Goal: Information Seeking & Learning: Learn about a topic

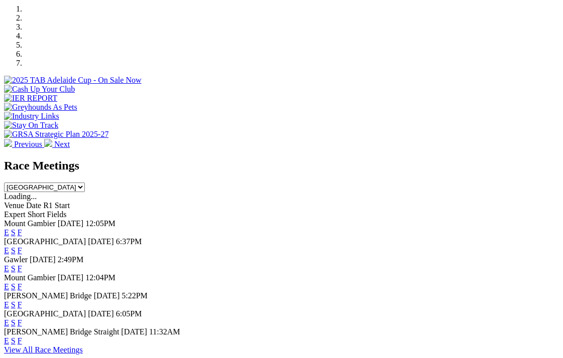
scroll to position [324, 0]
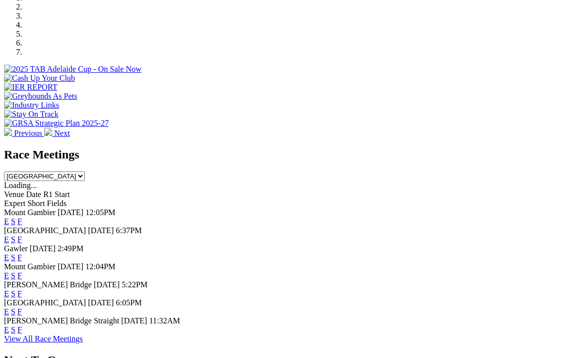
click at [22, 326] on link "F" at bounding box center [20, 330] width 5 height 9
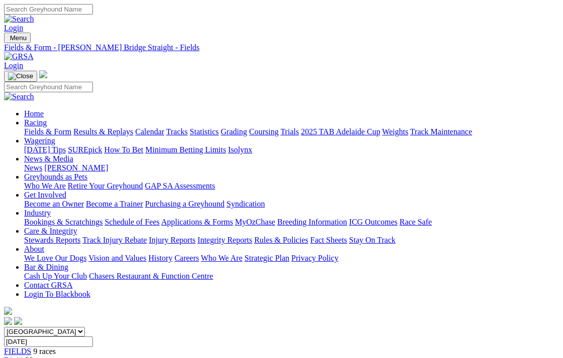
click at [34, 52] on img at bounding box center [19, 56] width 30 height 9
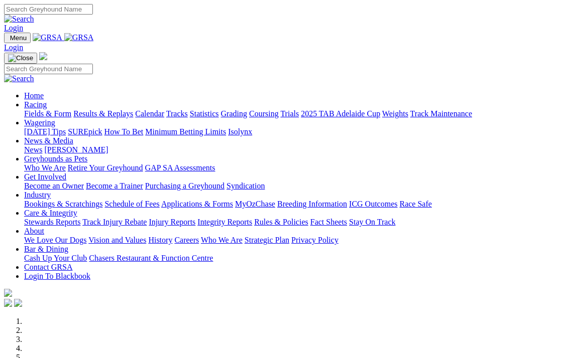
click at [252, 218] on link "Integrity Reports" at bounding box center [224, 222] width 55 height 9
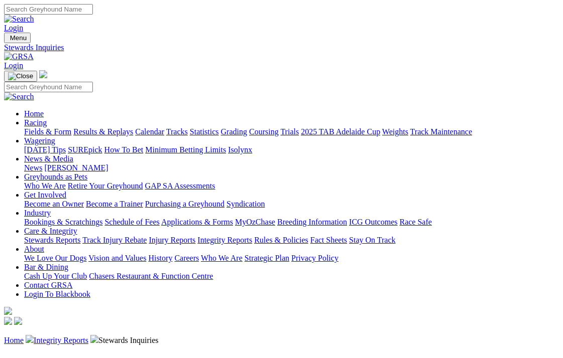
click at [68, 336] on link "Integrity Reports" at bounding box center [61, 340] width 55 height 9
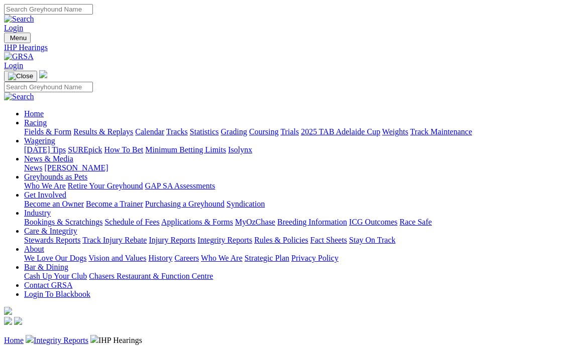
click at [34, 52] on img at bounding box center [19, 56] width 30 height 9
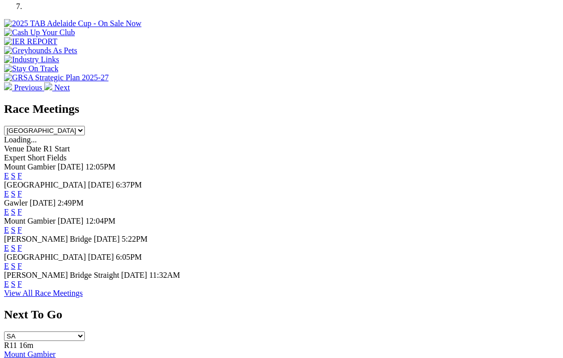
scroll to position [336, 0]
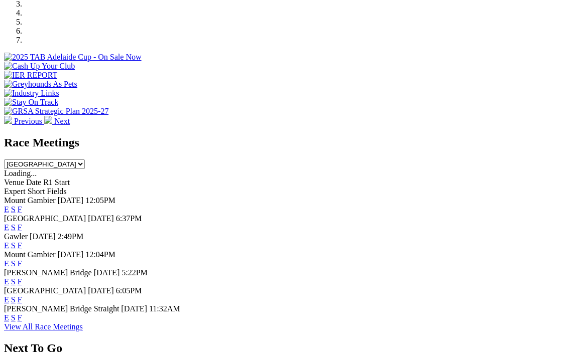
click at [22, 296] on link "F" at bounding box center [20, 300] width 5 height 9
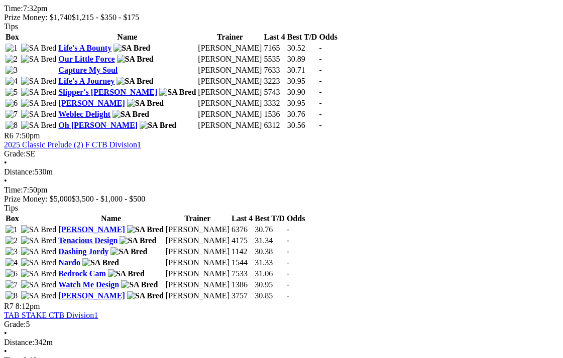
scroll to position [1266, 0]
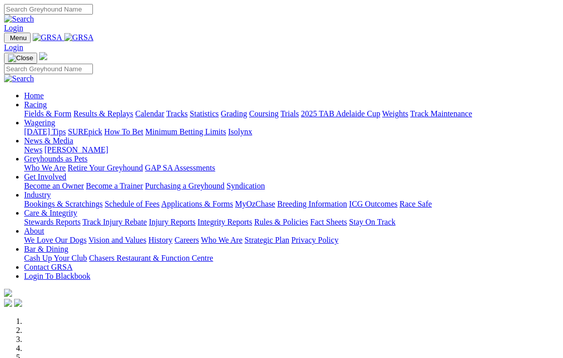
scroll to position [337, 0]
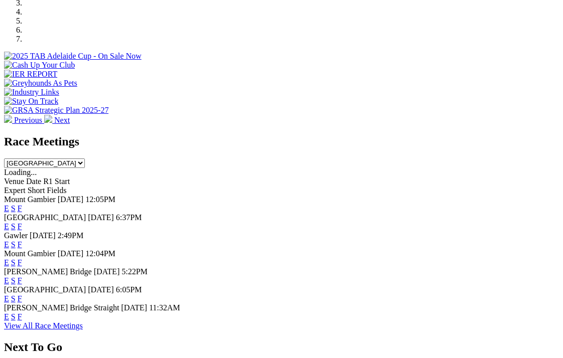
click at [22, 277] on link "F" at bounding box center [20, 281] width 5 height 9
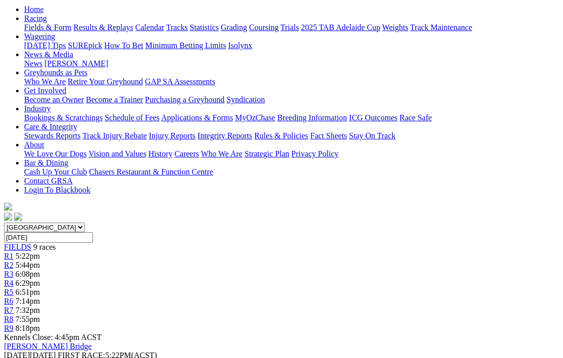
scroll to position [116, 0]
